Goal: Book appointment/travel/reservation

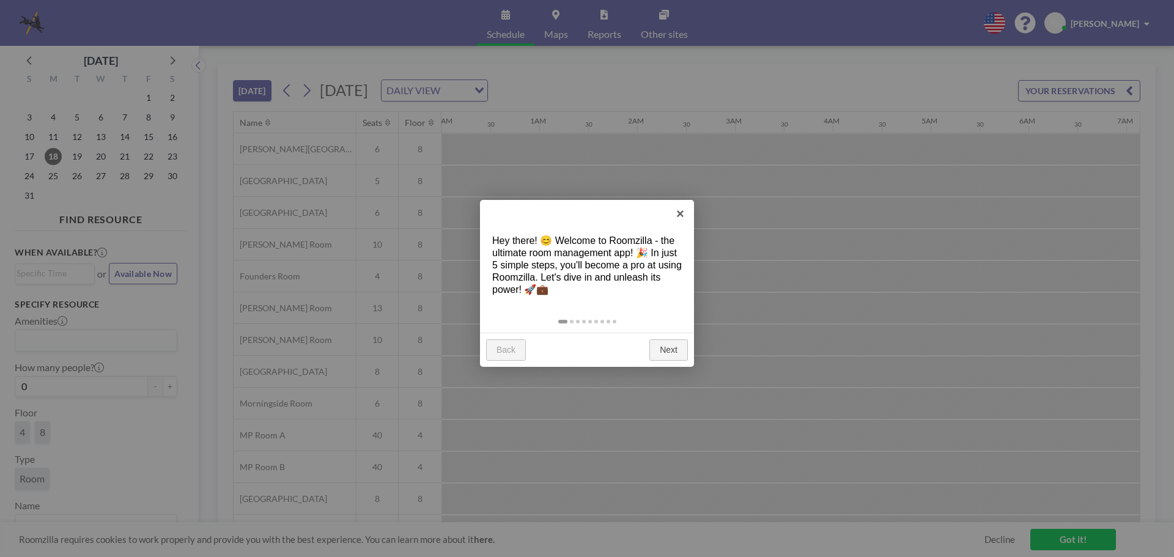
scroll to position [0, 685]
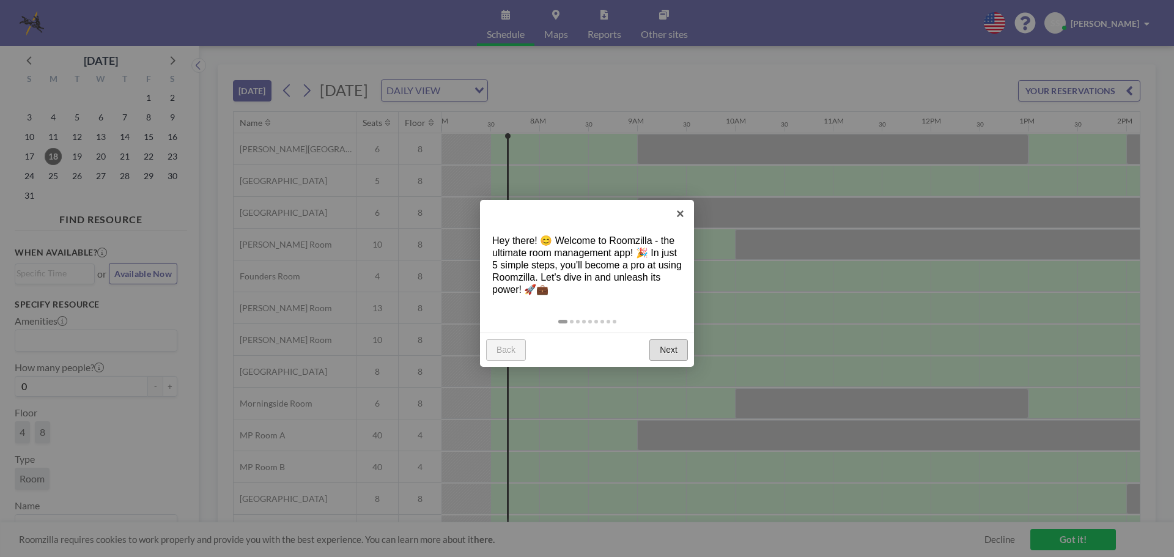
click at [664, 355] on link "Next" at bounding box center [668, 350] width 39 height 22
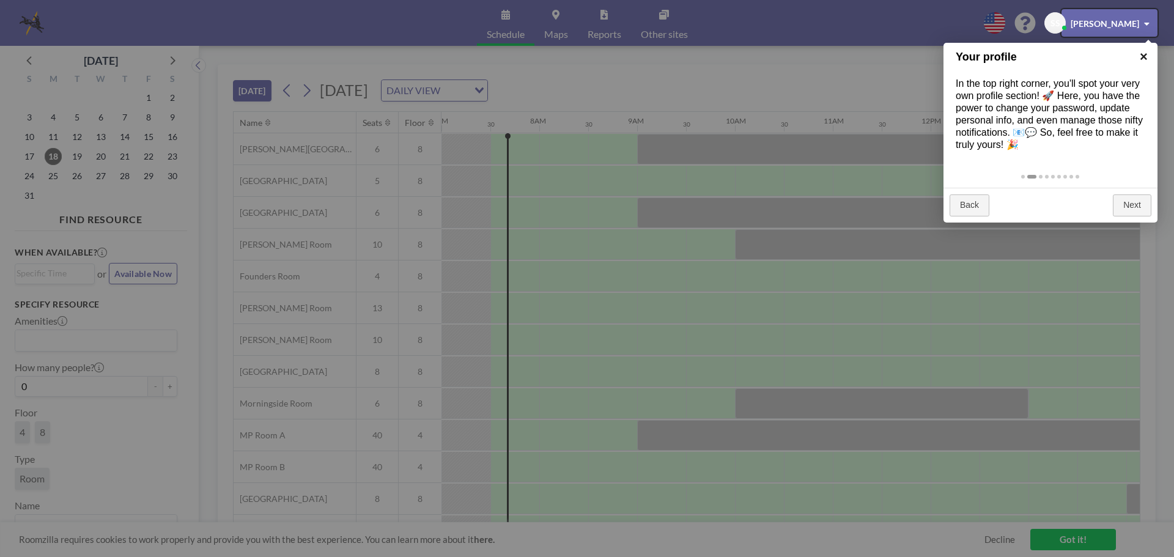
click at [1146, 53] on link "×" at bounding box center [1144, 57] width 28 height 28
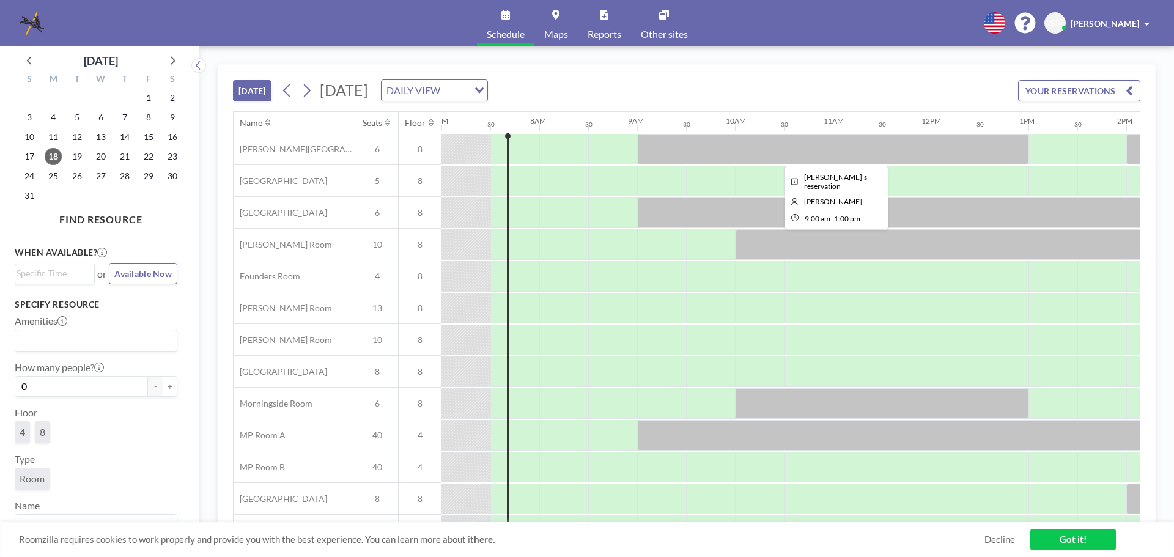
click at [697, 153] on div at bounding box center [832, 149] width 391 height 31
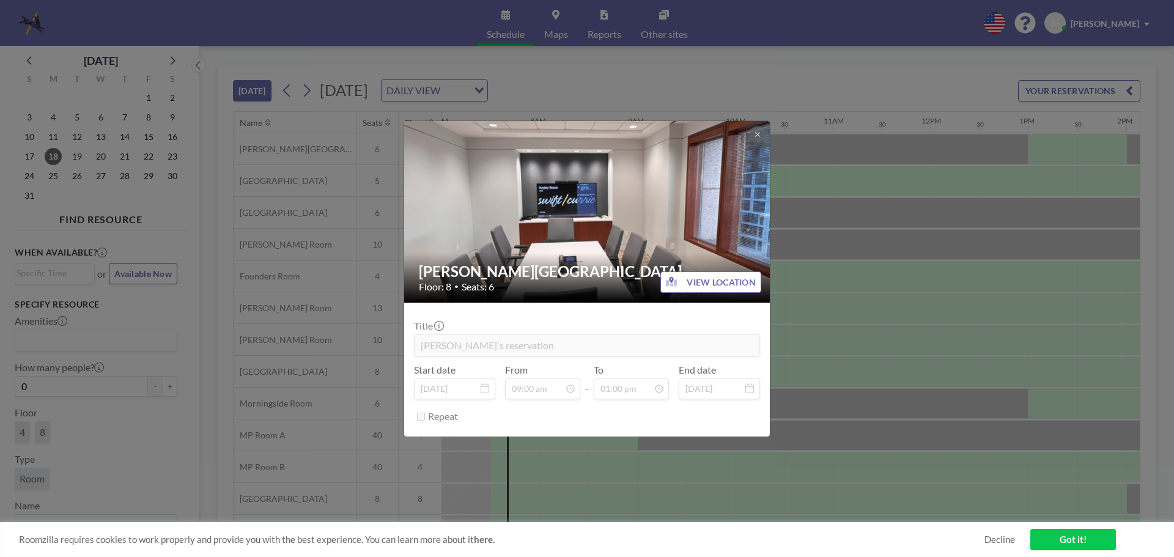
drag, startPoint x: 697, startPoint y: 153, endPoint x: 868, endPoint y: 150, distance: 170.6
click at [868, 150] on div "[PERSON_NAME] Room Floor: 8 • Seats: 6 VIEW LOCATION Title [PERSON_NAME]'s rese…" at bounding box center [587, 278] width 1174 height 557
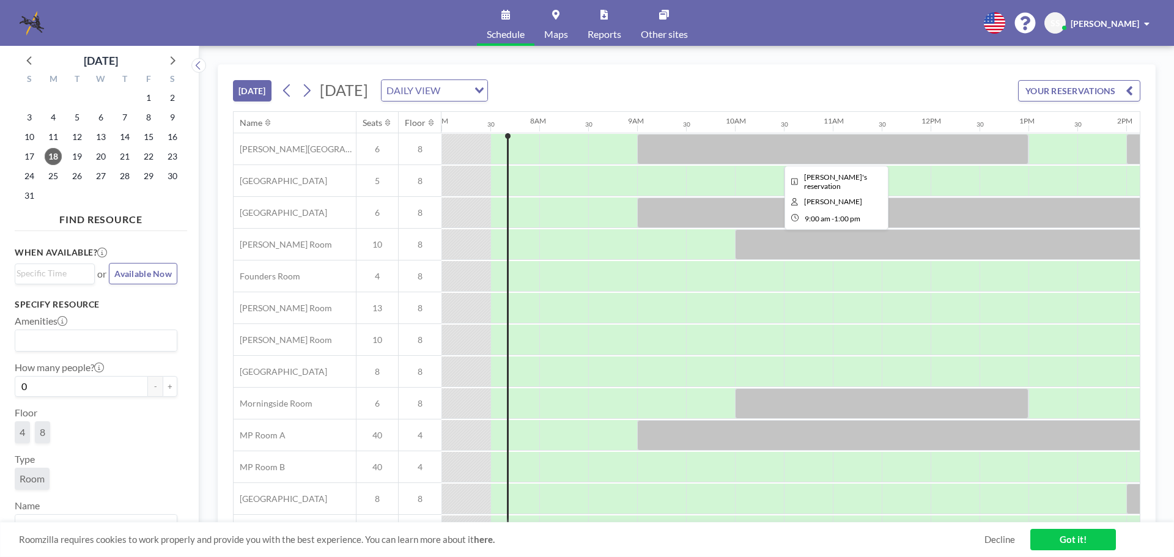
click at [868, 150] on div at bounding box center [832, 149] width 391 height 31
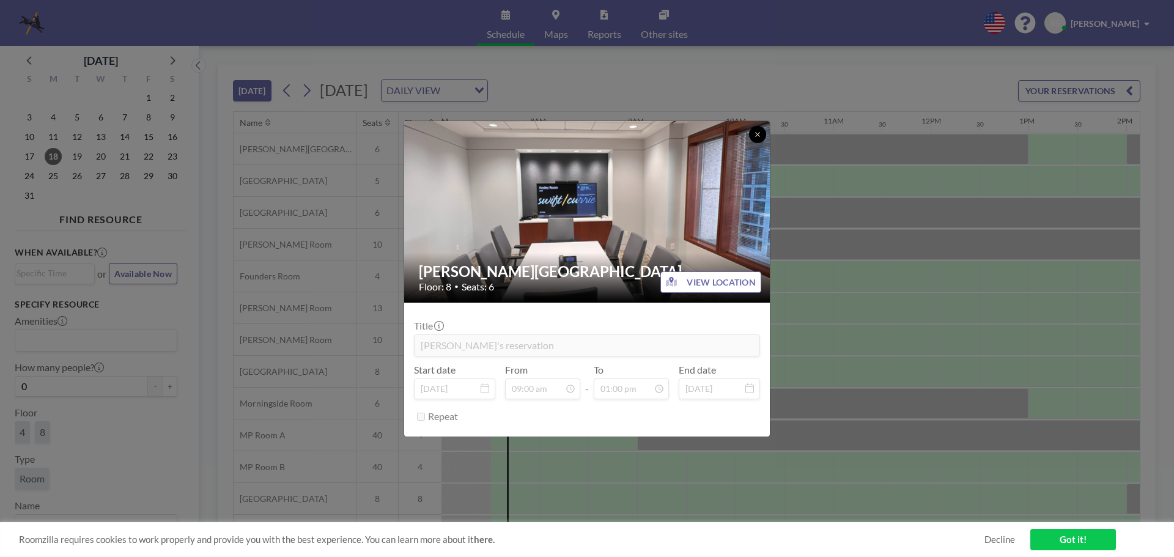
drag, startPoint x: 868, startPoint y: 150, endPoint x: 757, endPoint y: 133, distance: 111.9
click at [757, 133] on icon at bounding box center [757, 134] width 4 height 4
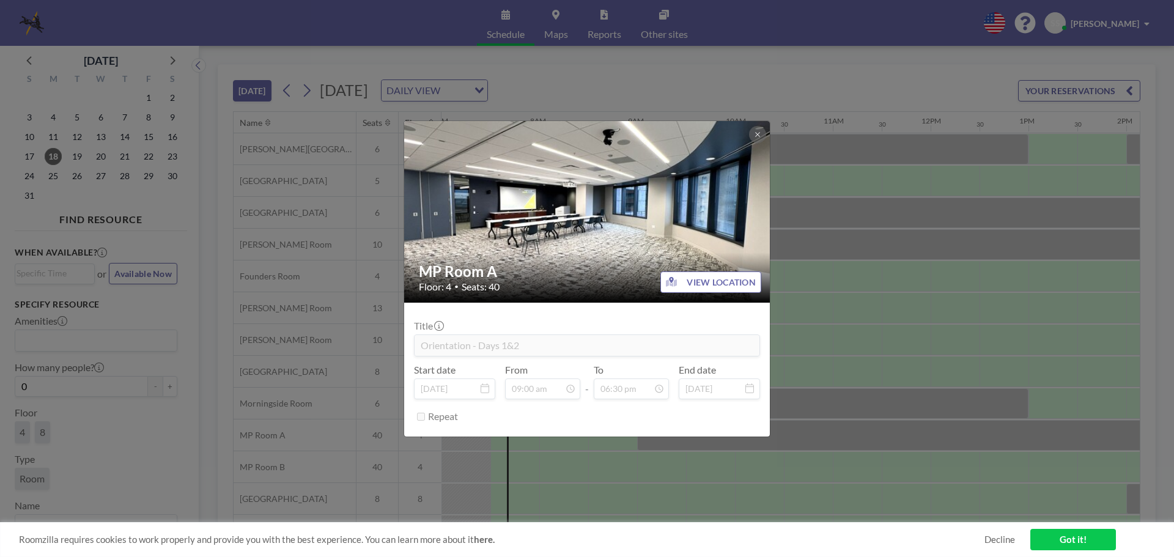
click at [711, 435] on form "Title Orientation - Days 1&2 Start date [DATE] From 09:00 am - To 06:30 pm End …" at bounding box center [587, 370] width 366 height 134
click at [758, 136] on icon at bounding box center [757, 134] width 7 height 7
